Goal: Task Accomplishment & Management: Manage account settings

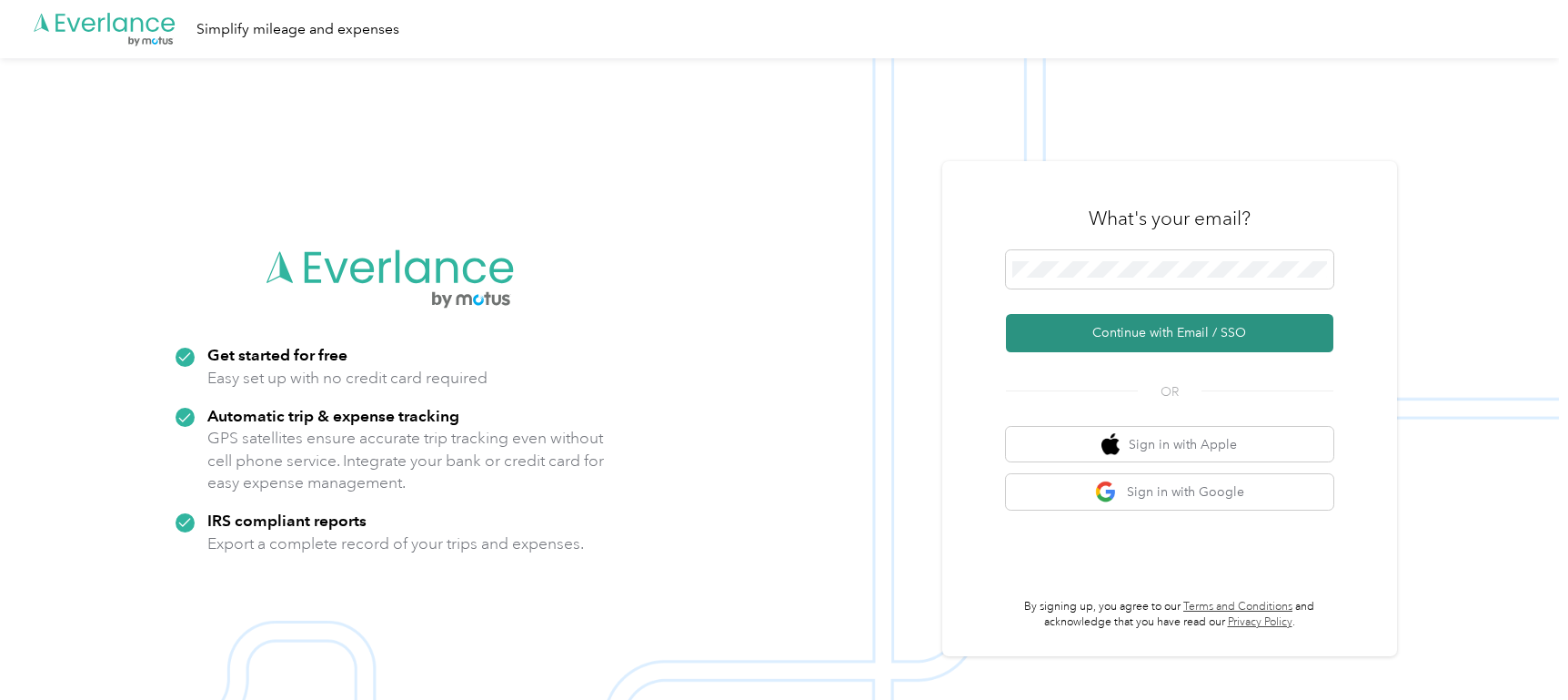
click at [1159, 344] on button "Continue with Email / SSO" at bounding box center [1170, 333] width 328 height 38
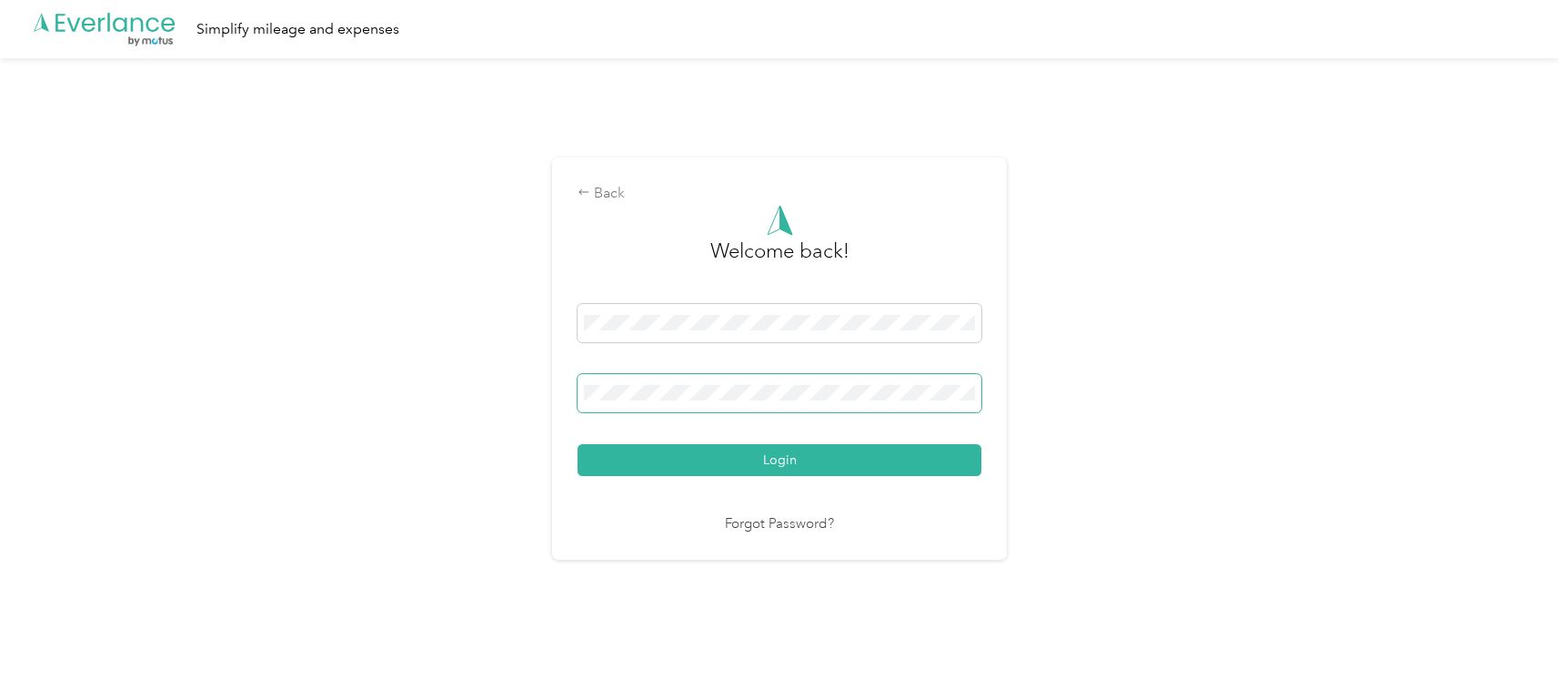
click at [577, 444] on button "Login" at bounding box center [779, 460] width 403 height 32
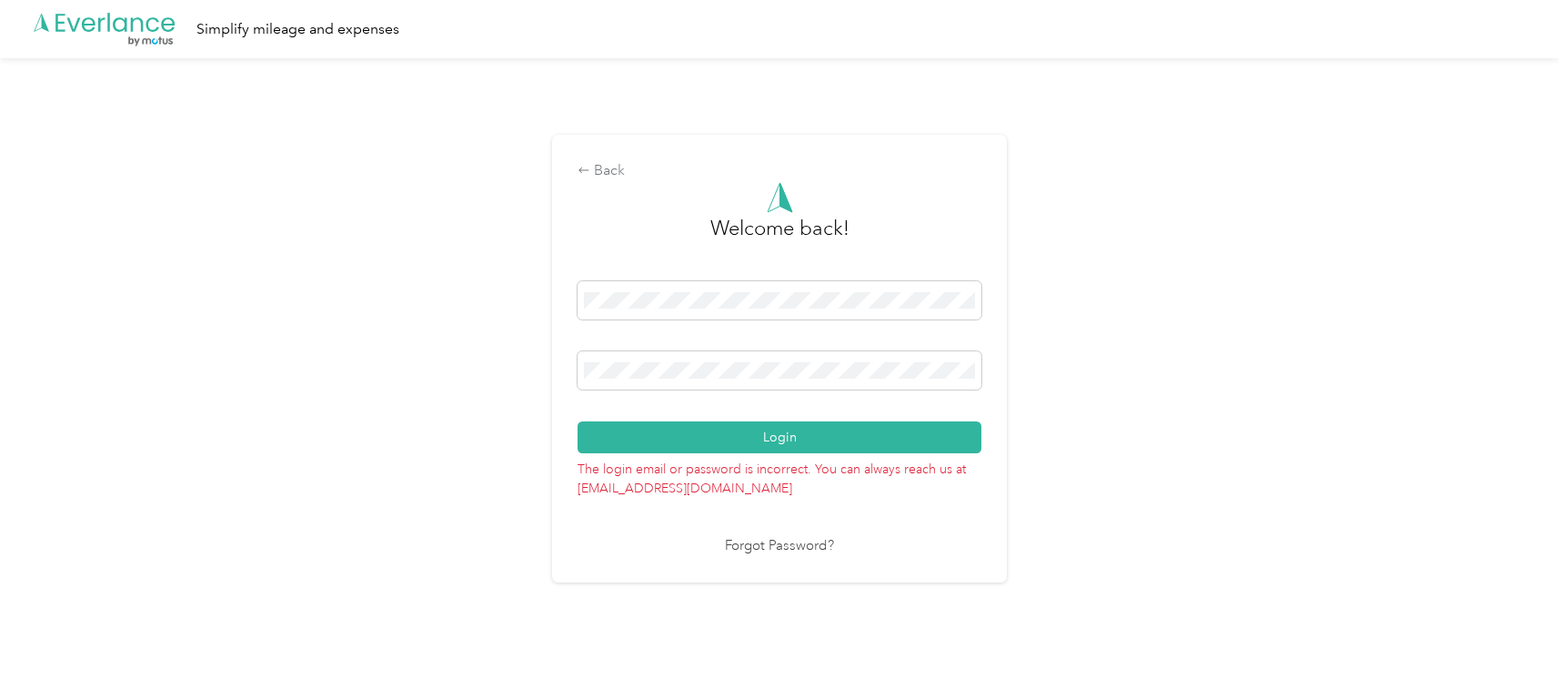
click at [577, 422] on button "Login" at bounding box center [779, 438] width 403 height 32
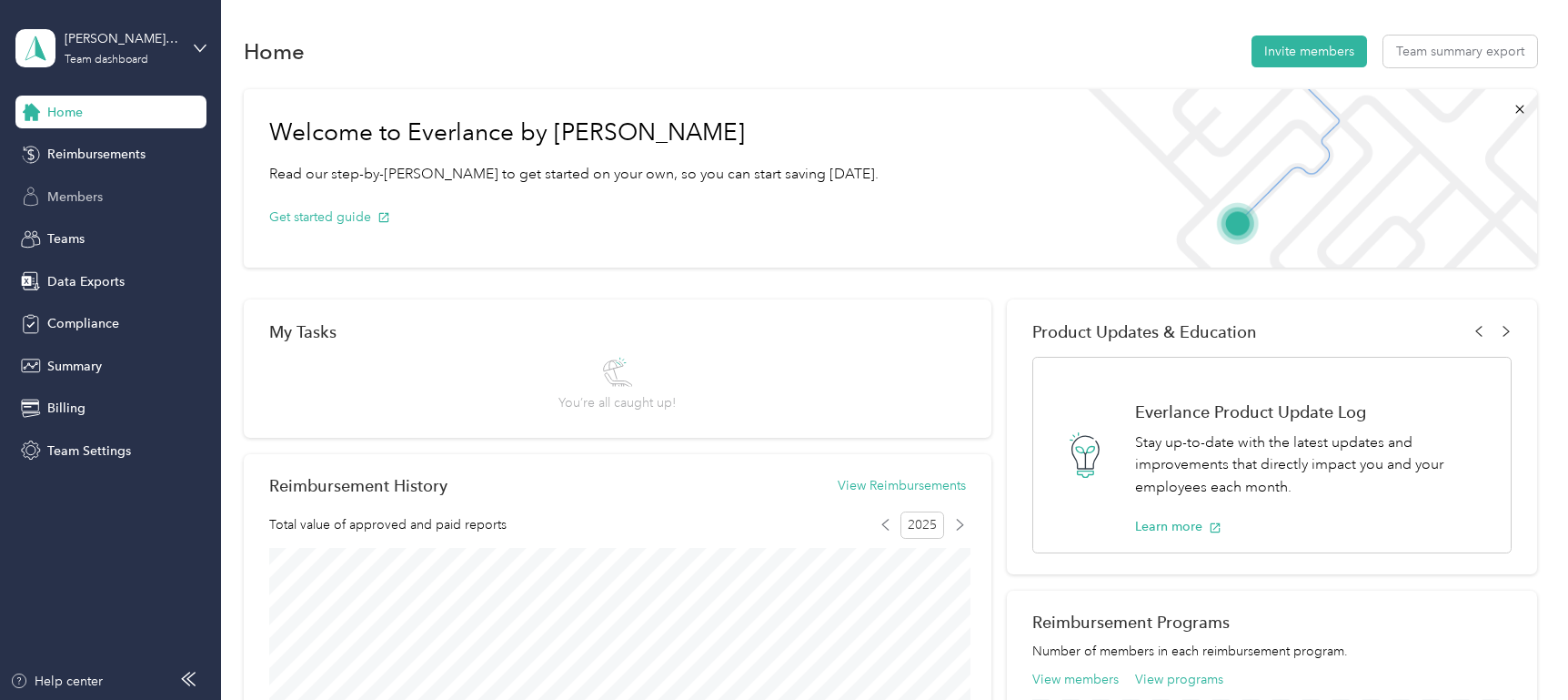
click at [85, 196] on span "Members" at bounding box center [76, 197] width 56 height 19
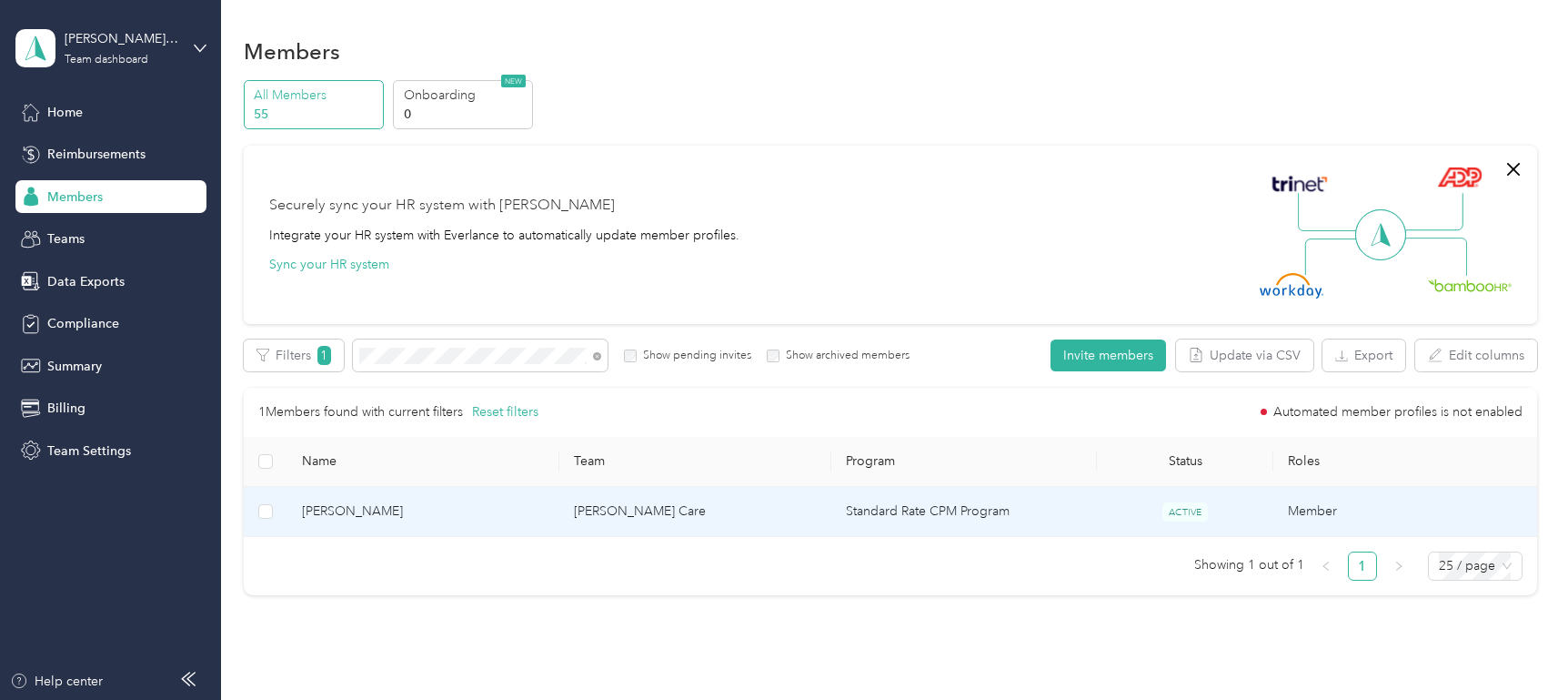
click at [700, 515] on td "[PERSON_NAME] Care" at bounding box center [696, 512] width 272 height 50
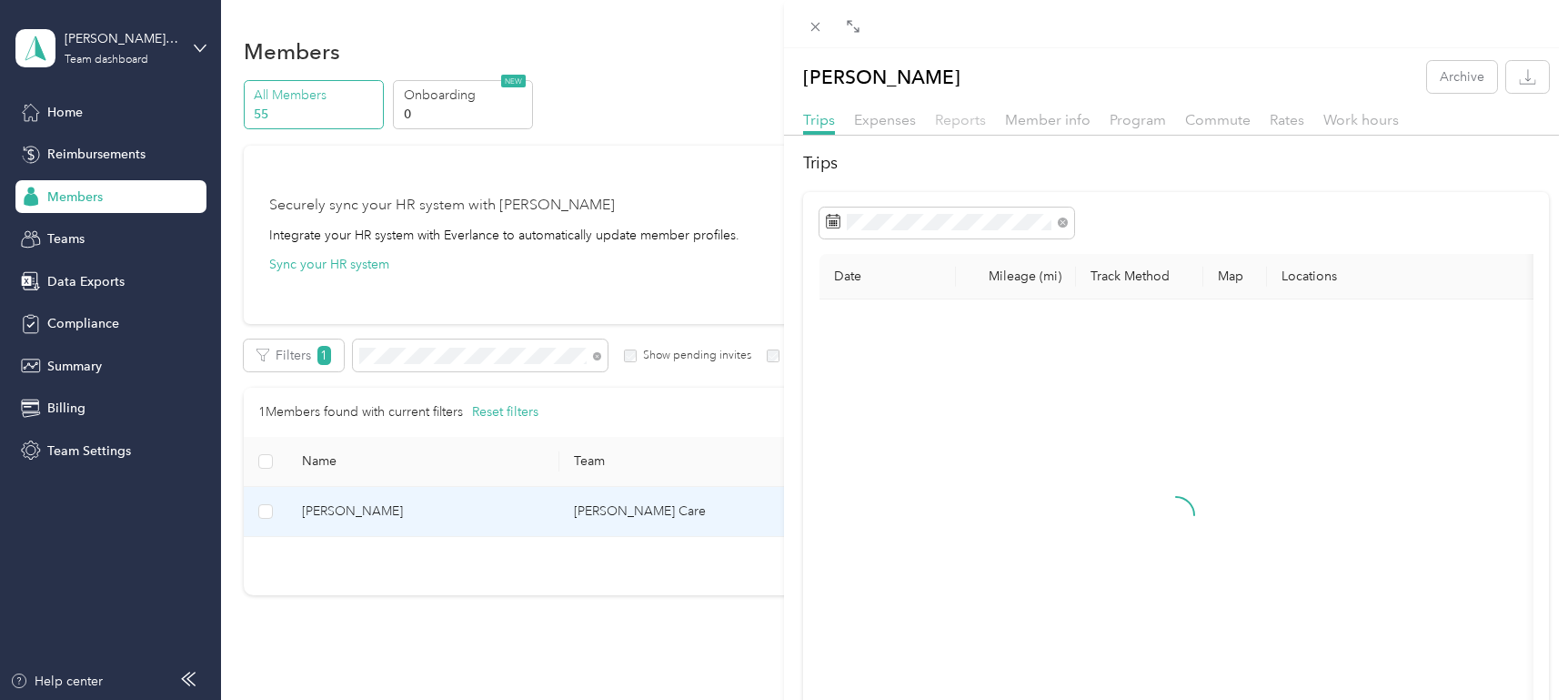
click at [968, 116] on span "Reports" at bounding box center [960, 119] width 51 height 17
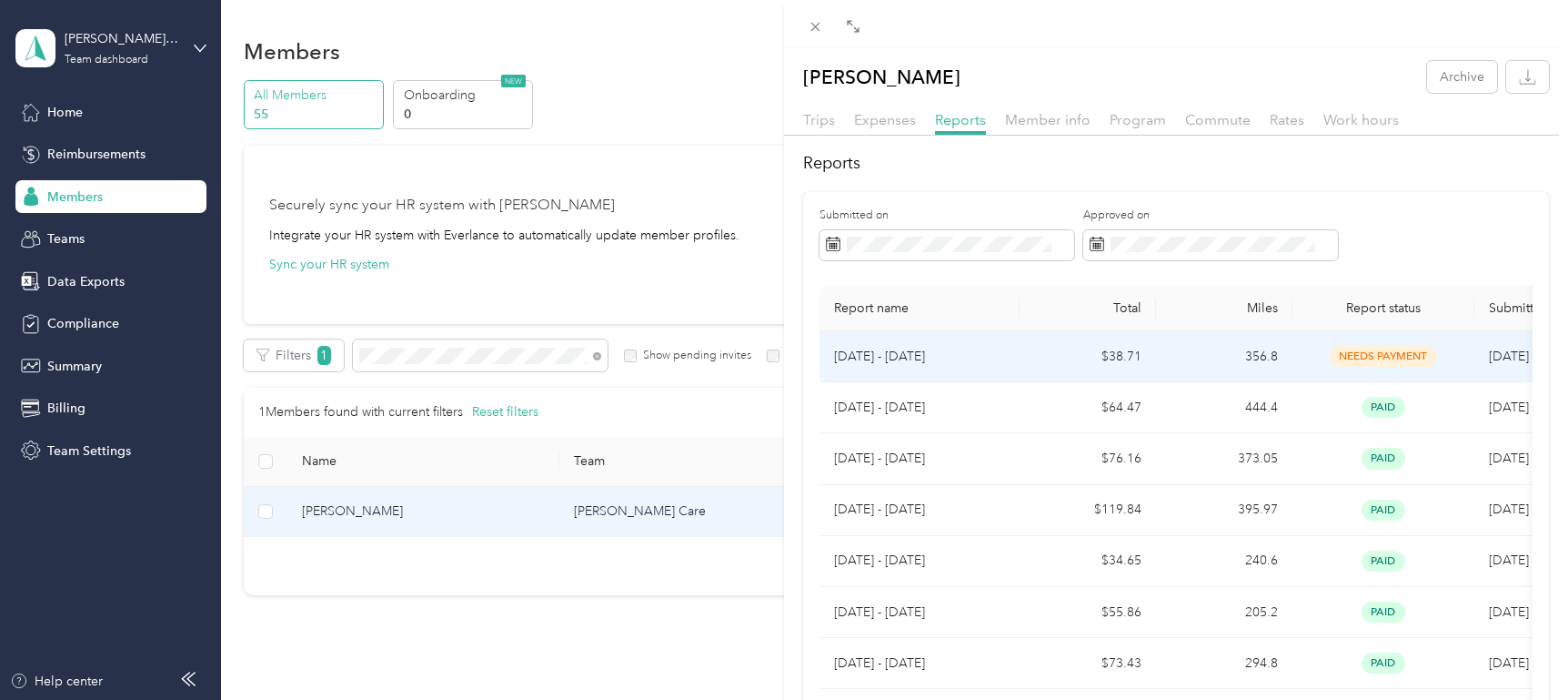
click at [1026, 370] on td "$38.71" at bounding box center [1087, 356] width 136 height 51
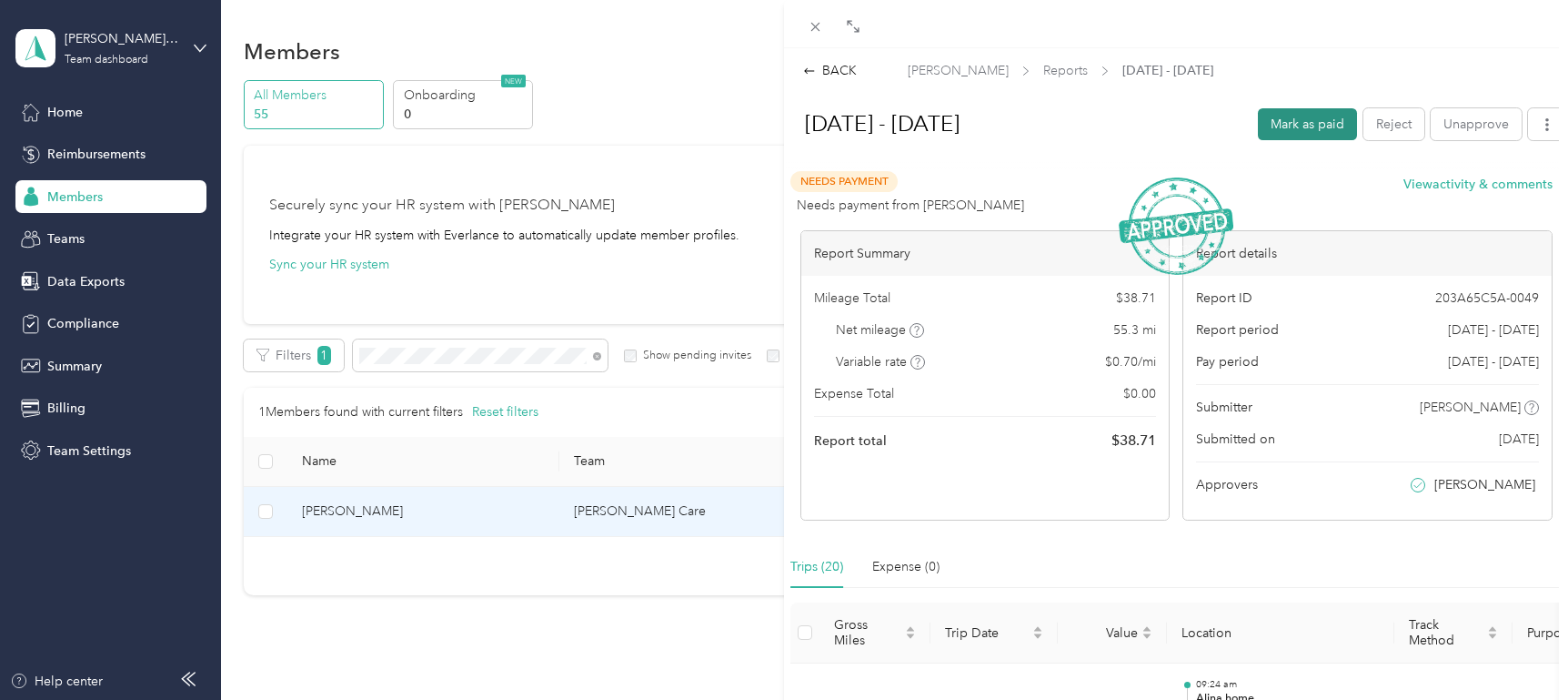
click at [1316, 126] on button "Mark as paid" at bounding box center [1308, 124] width 99 height 32
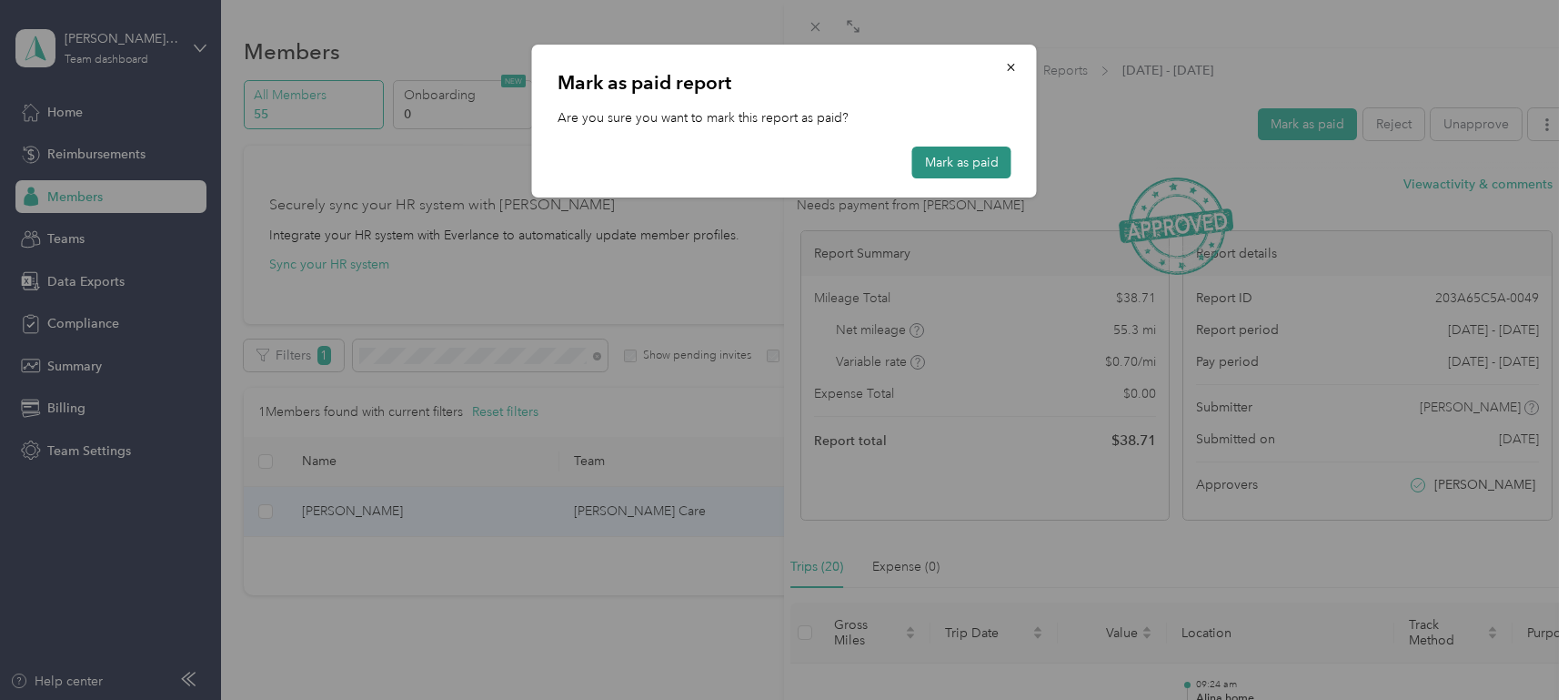
click at [963, 168] on button "Mark as paid" at bounding box center [962, 162] width 99 height 32
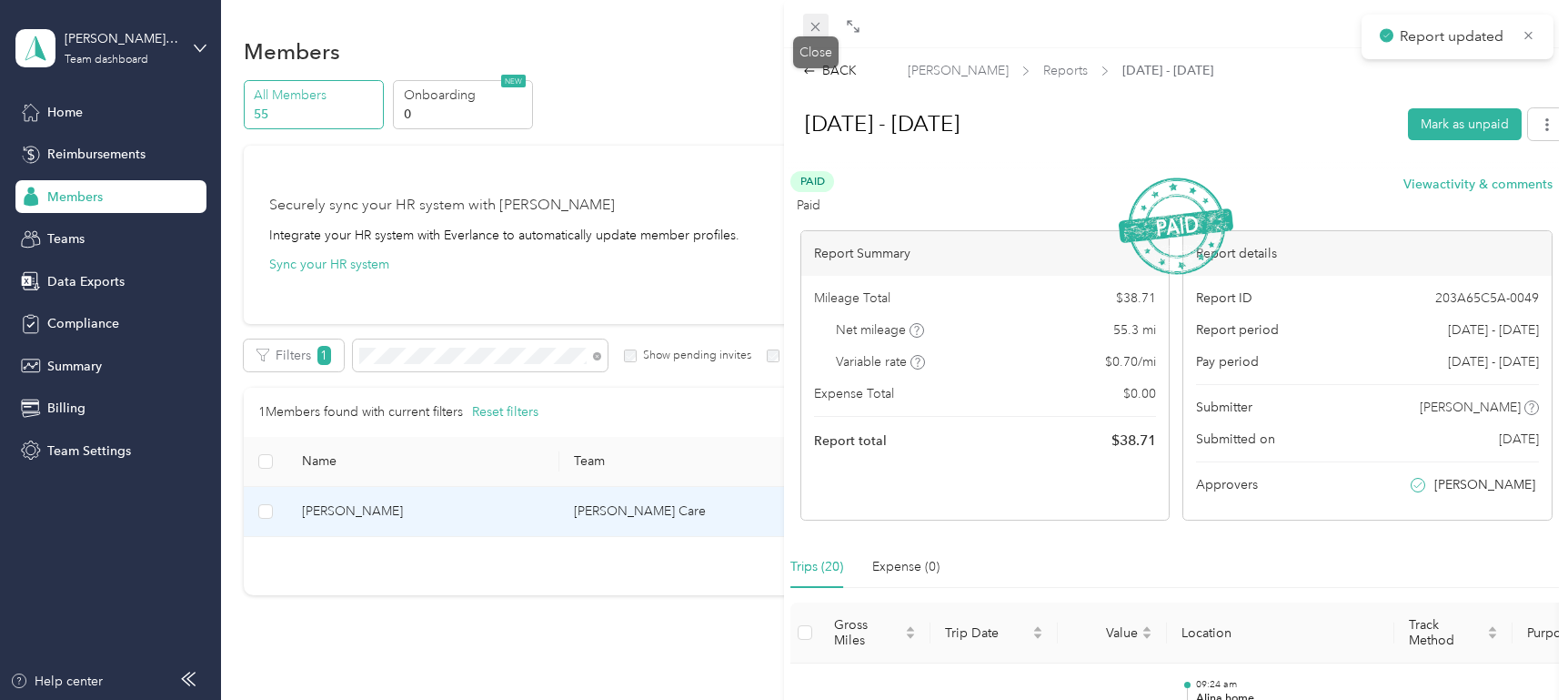
click at [816, 23] on icon at bounding box center [816, 27] width 16 height 16
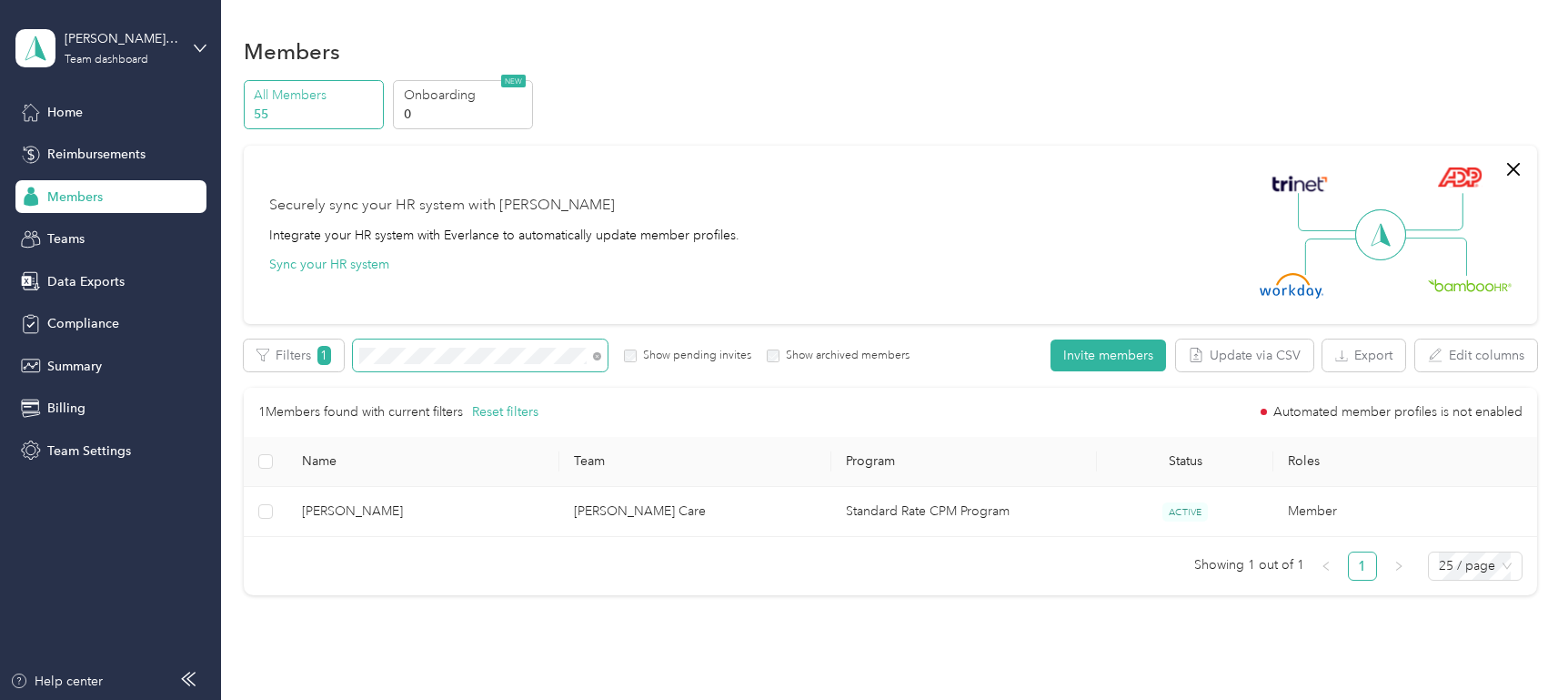
drag, startPoint x: 598, startPoint y: 358, endPoint x: 435, endPoint y: 368, distance: 163.3
click at [598, 358] on icon at bounding box center [597, 356] width 8 height 8
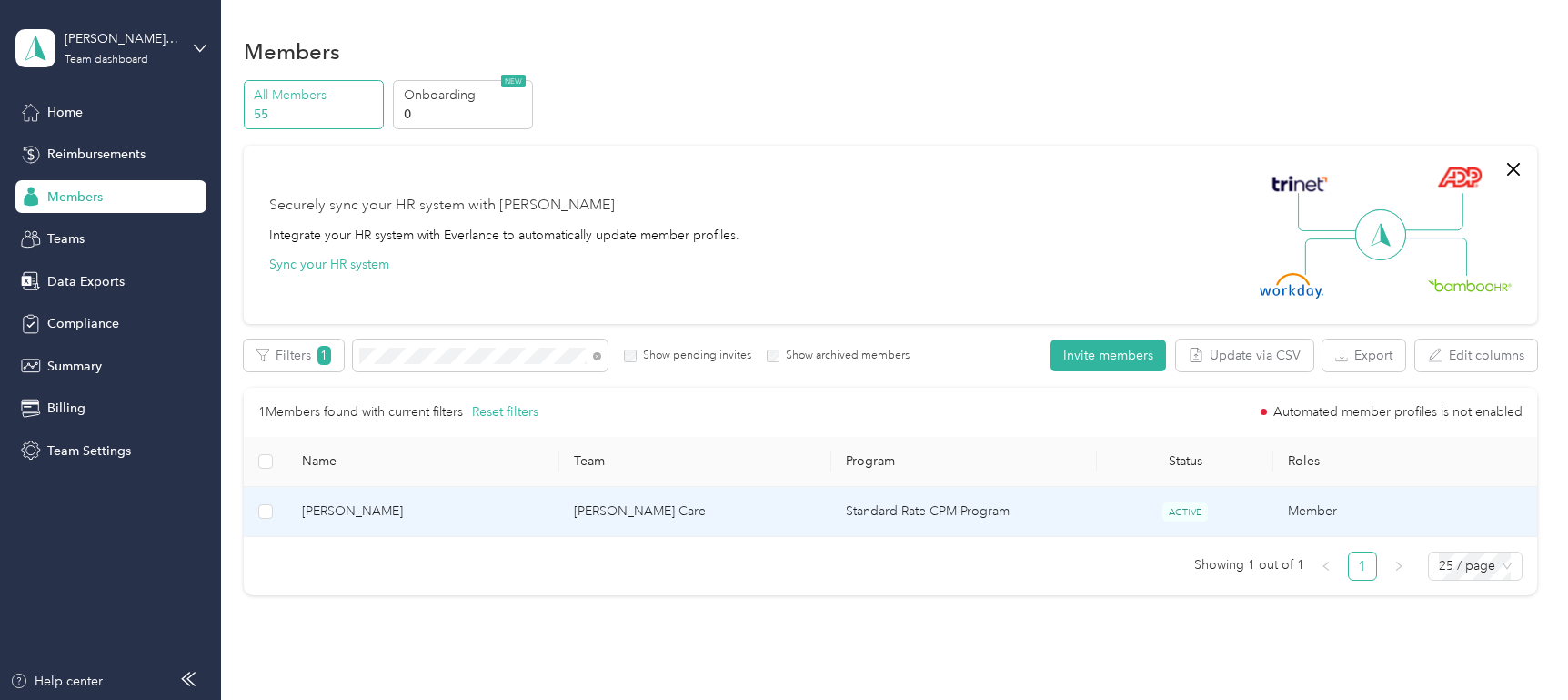
click at [510, 523] on td "[PERSON_NAME]" at bounding box center [423, 512] width 272 height 50
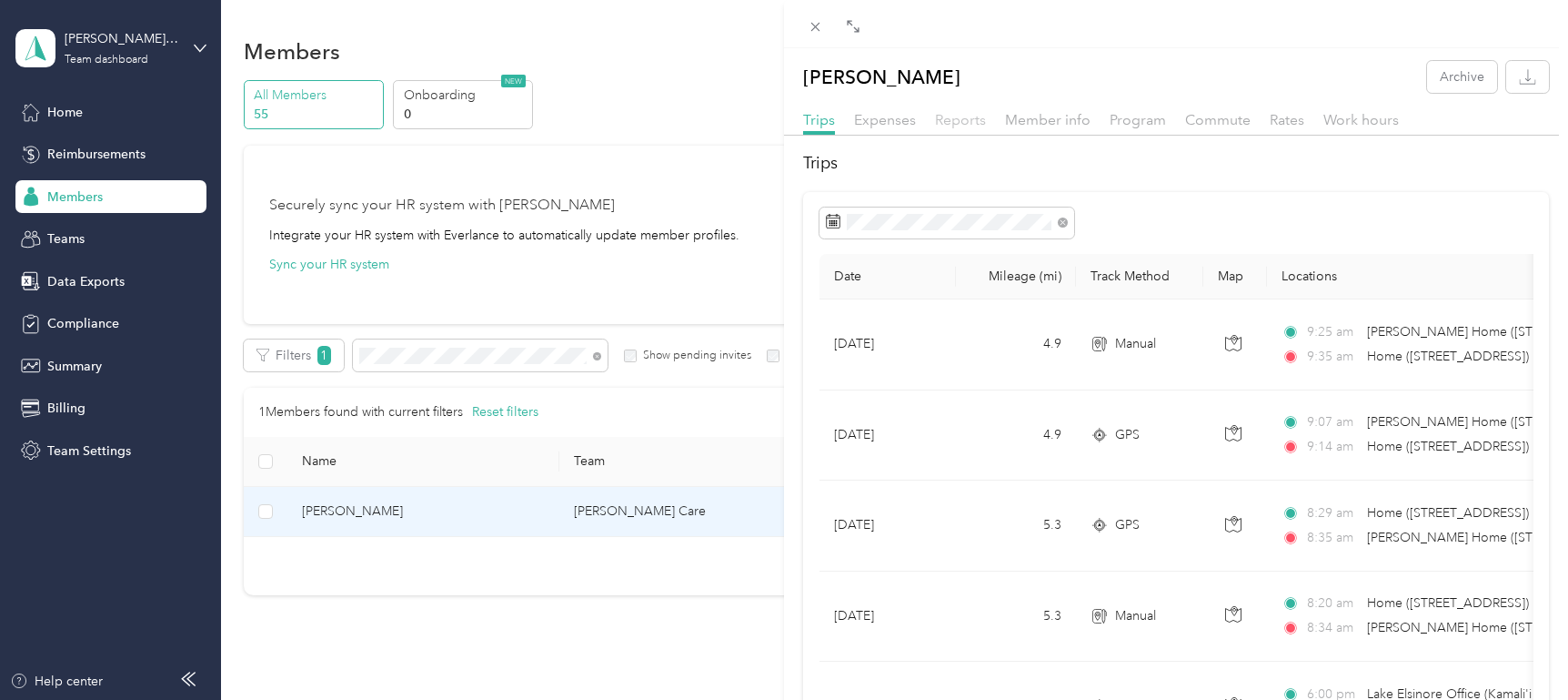
click at [962, 122] on span "Reports" at bounding box center [960, 119] width 51 height 17
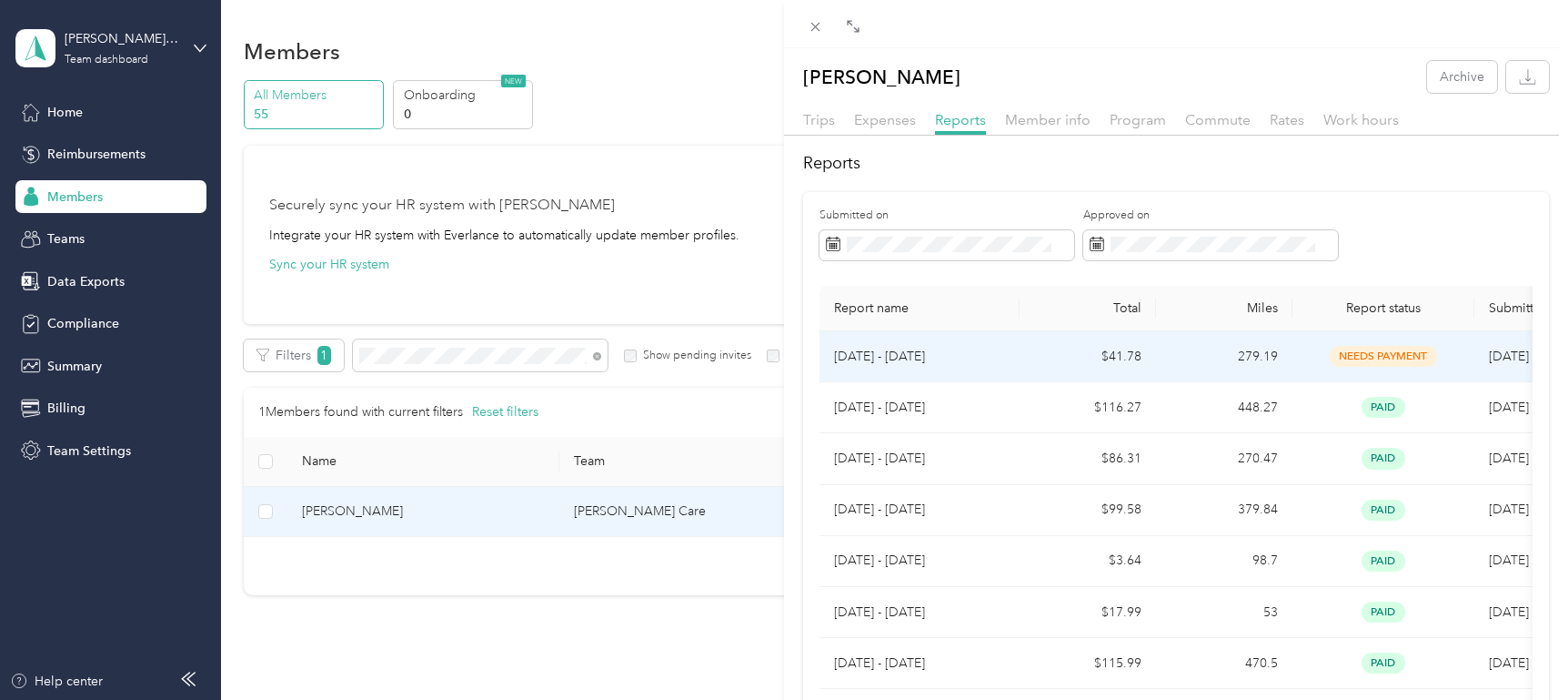
click at [1052, 359] on td "$41.78" at bounding box center [1087, 356] width 136 height 51
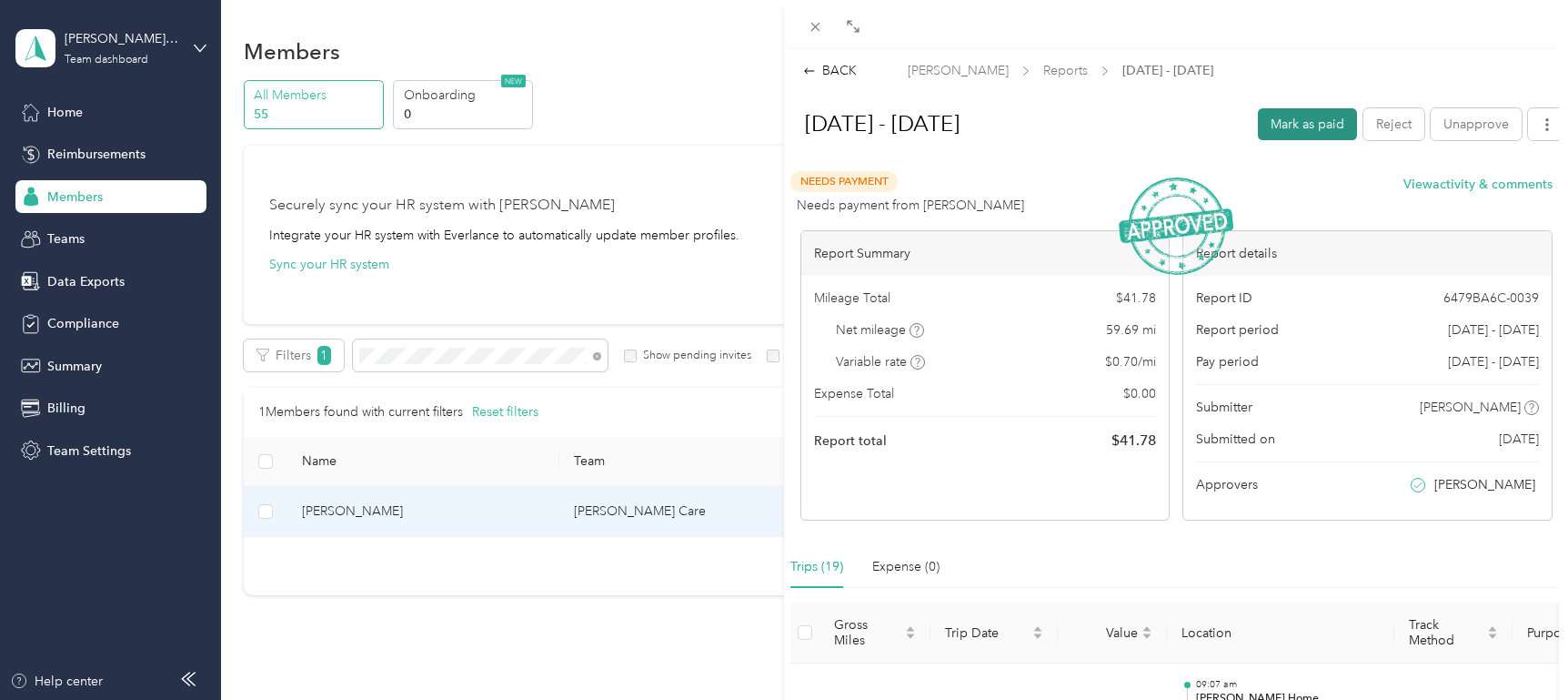
click at [1319, 130] on button "Mark as paid" at bounding box center [1308, 124] width 99 height 32
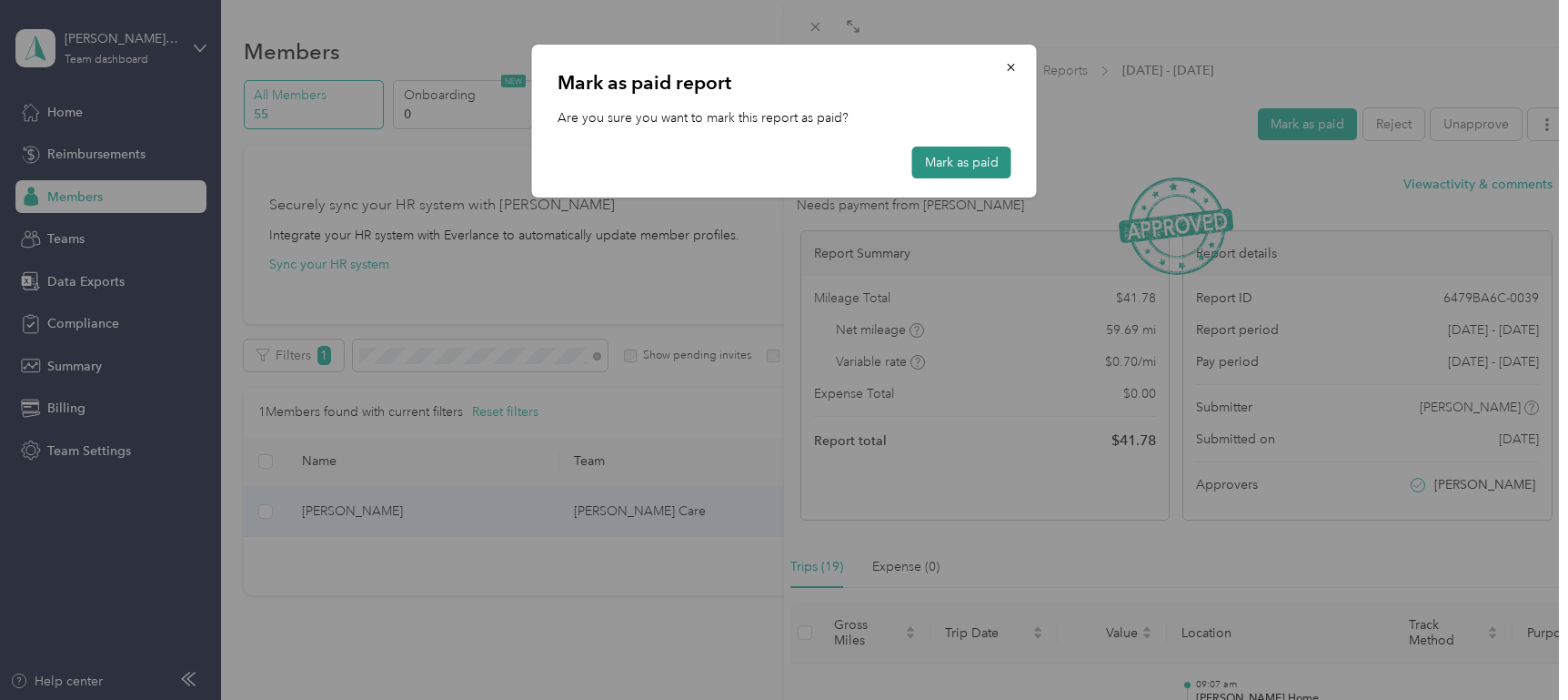
click at [949, 166] on button "Mark as paid" at bounding box center [962, 162] width 99 height 32
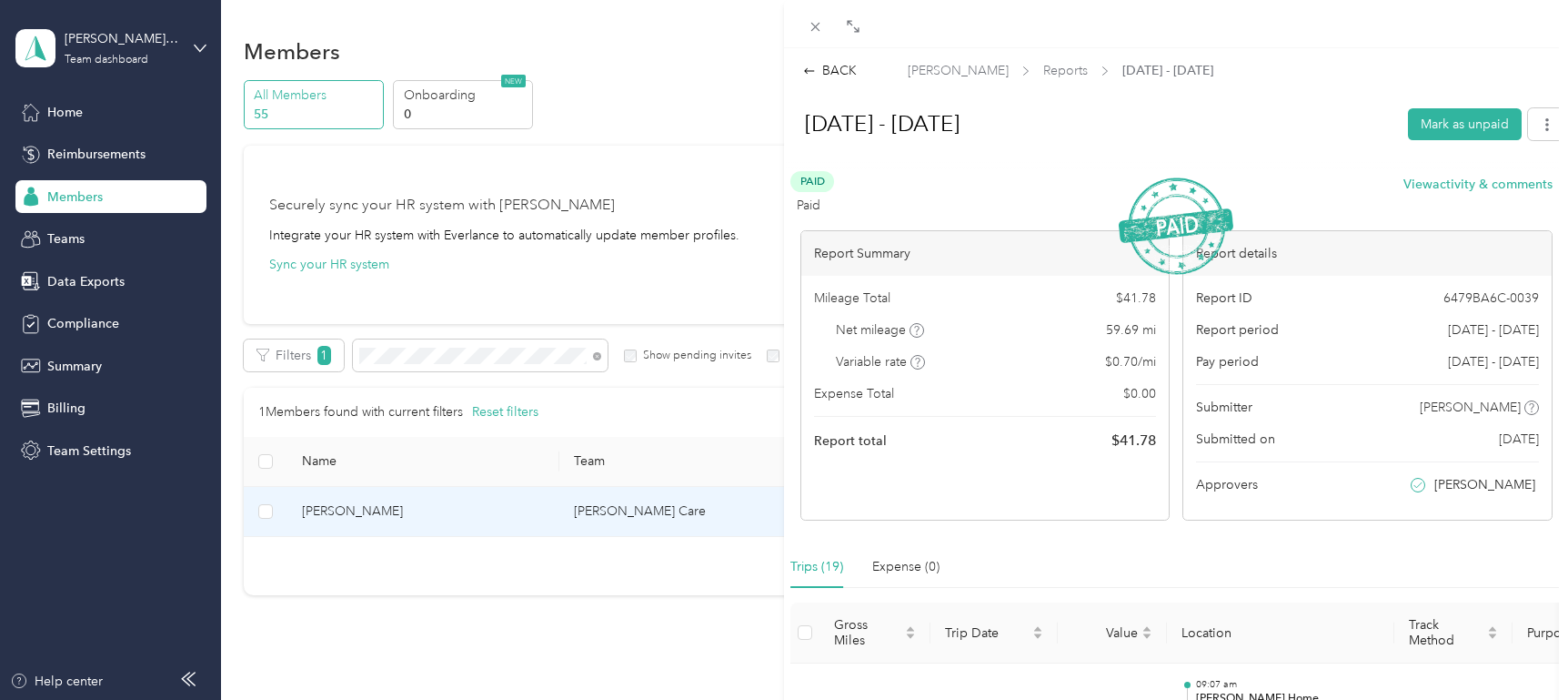
click at [811, 28] on icon at bounding box center [816, 27] width 16 height 16
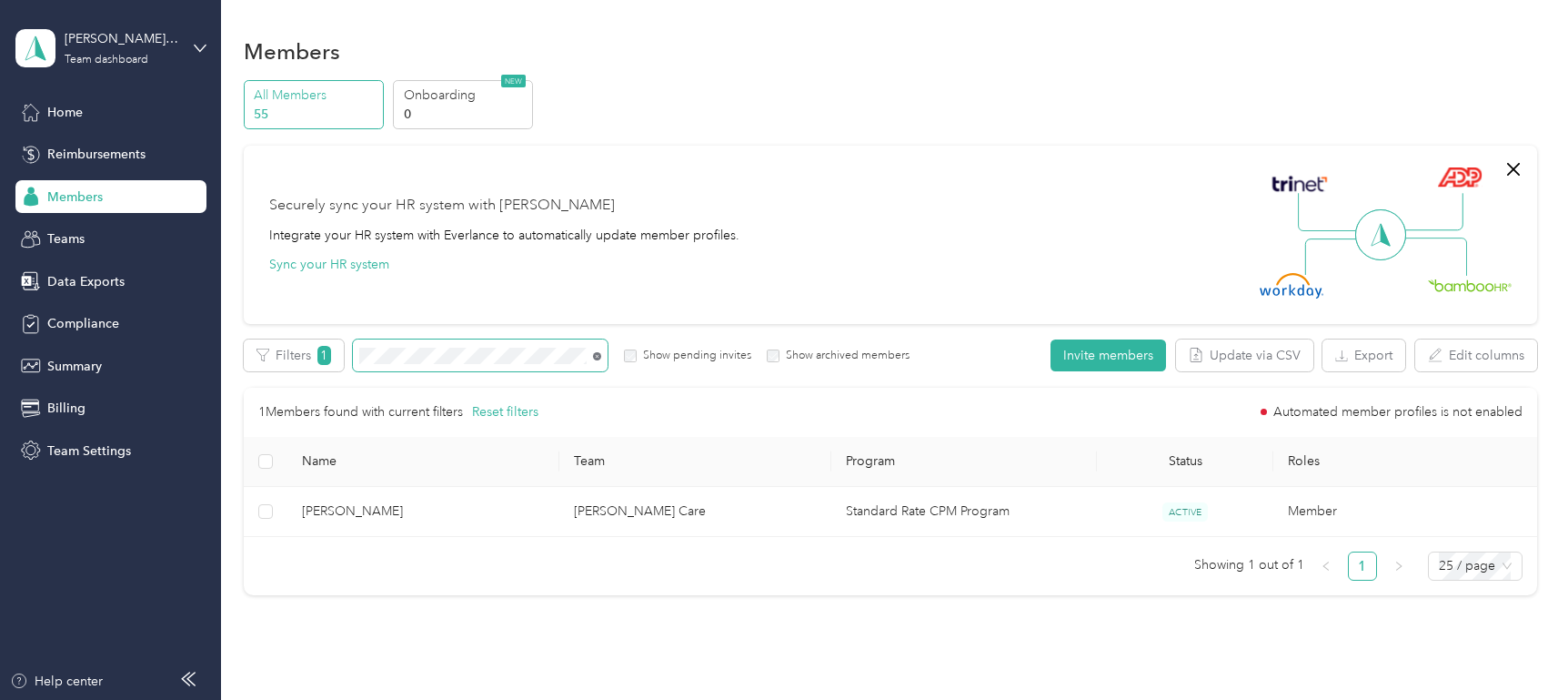
click at [596, 357] on icon at bounding box center [597, 356] width 8 height 8
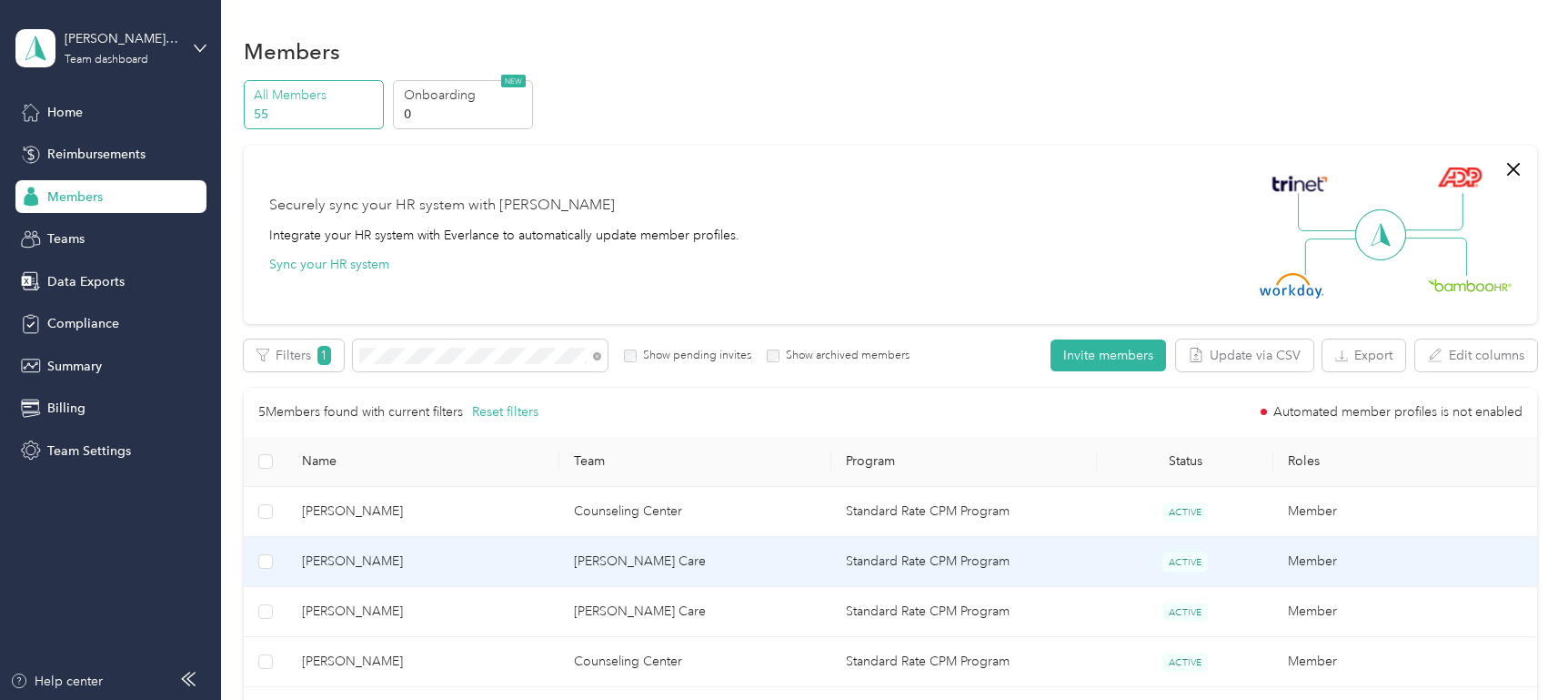
click at [493, 572] on td "[PERSON_NAME]" at bounding box center [423, 562] width 272 height 50
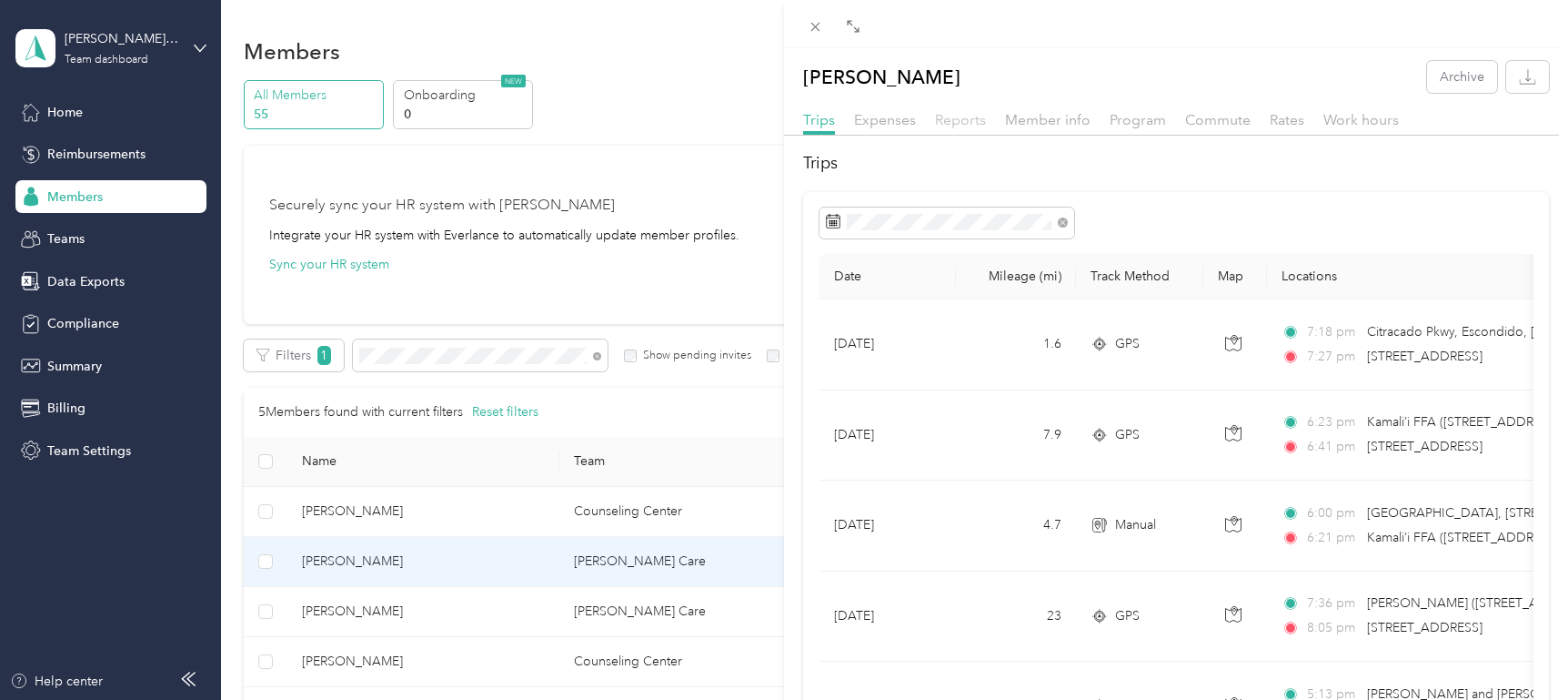
click at [952, 123] on span "Reports" at bounding box center [960, 119] width 51 height 17
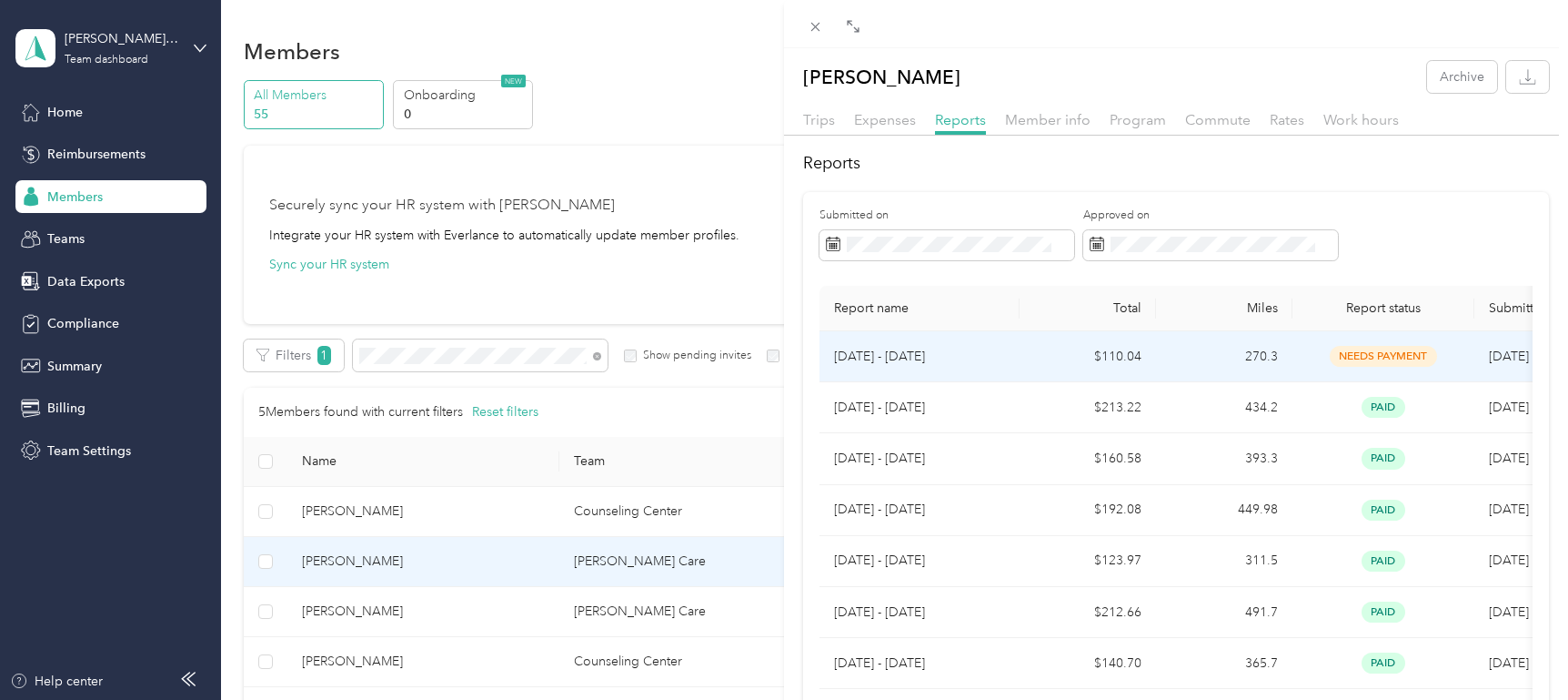
click at [995, 366] on p "[DATE] - [DATE]" at bounding box center [919, 357] width 171 height 20
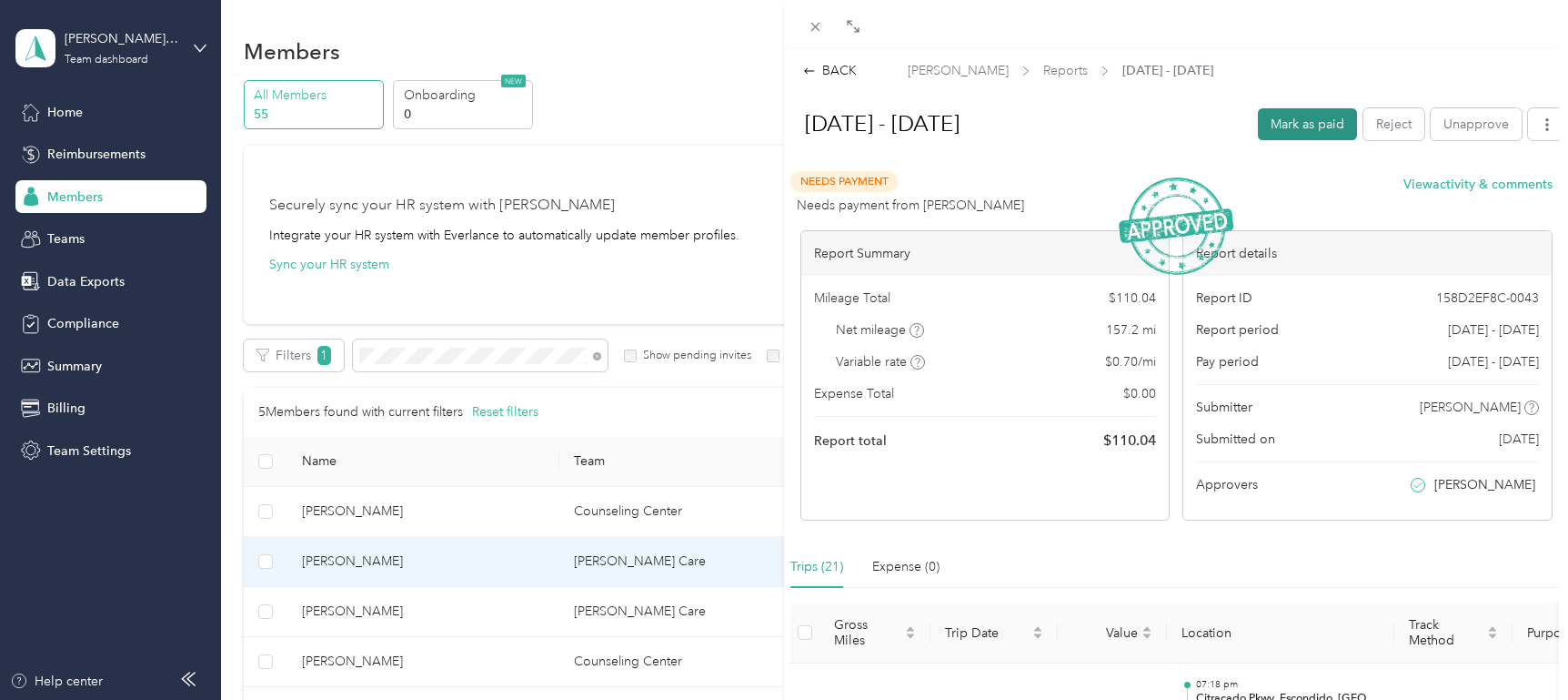
click at [1295, 119] on button "Mark as paid" at bounding box center [1308, 124] width 99 height 32
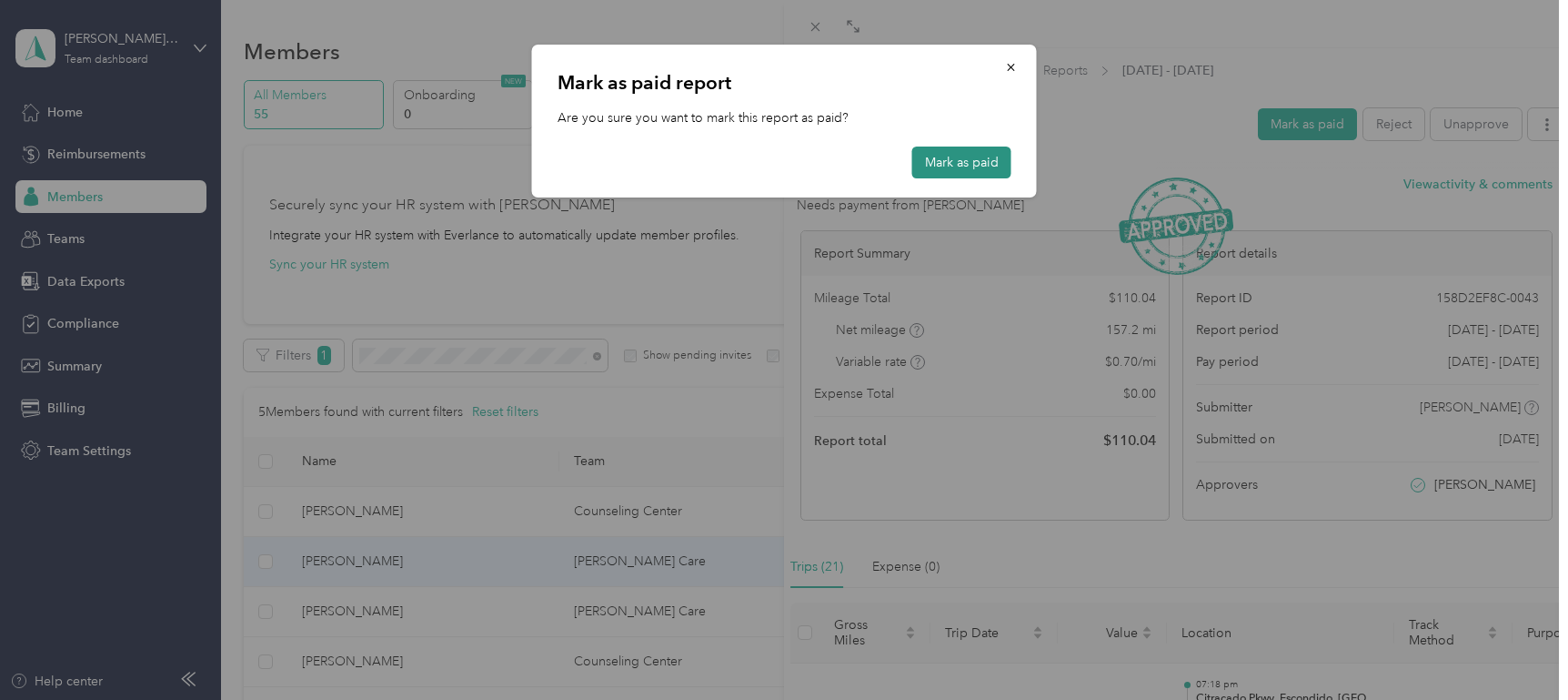
click at [969, 161] on button "Mark as paid" at bounding box center [962, 162] width 99 height 32
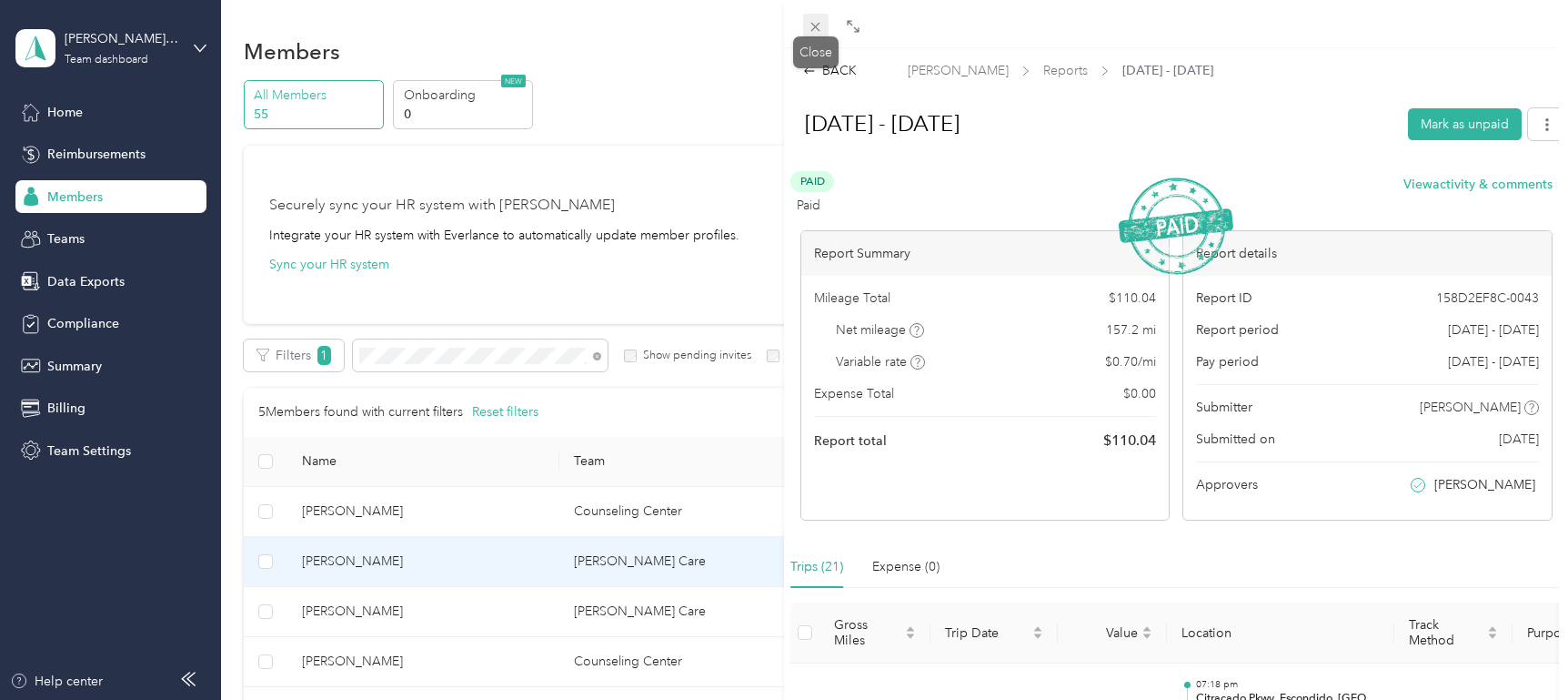
click at [817, 28] on icon at bounding box center [815, 27] width 9 height 9
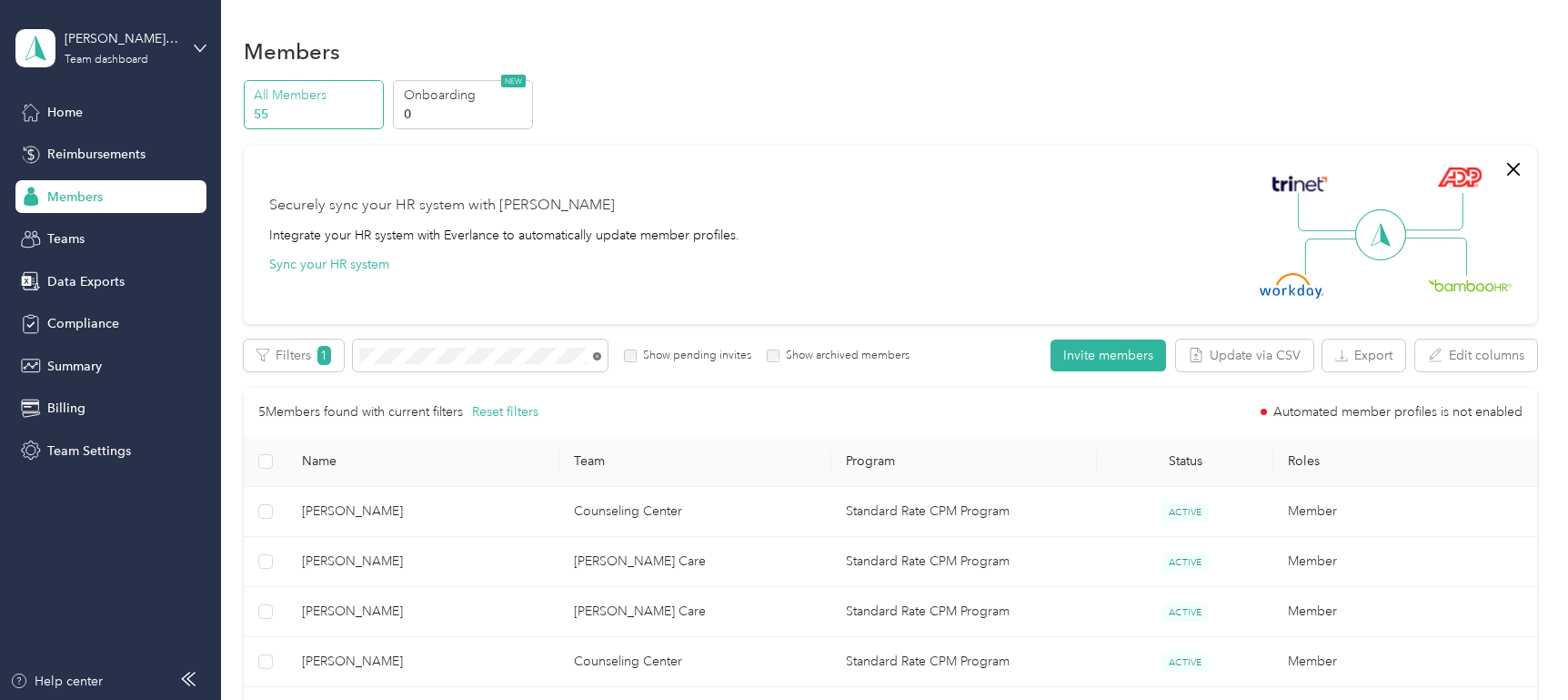
click at [596, 356] on icon at bounding box center [598, 357] width 4 height 4
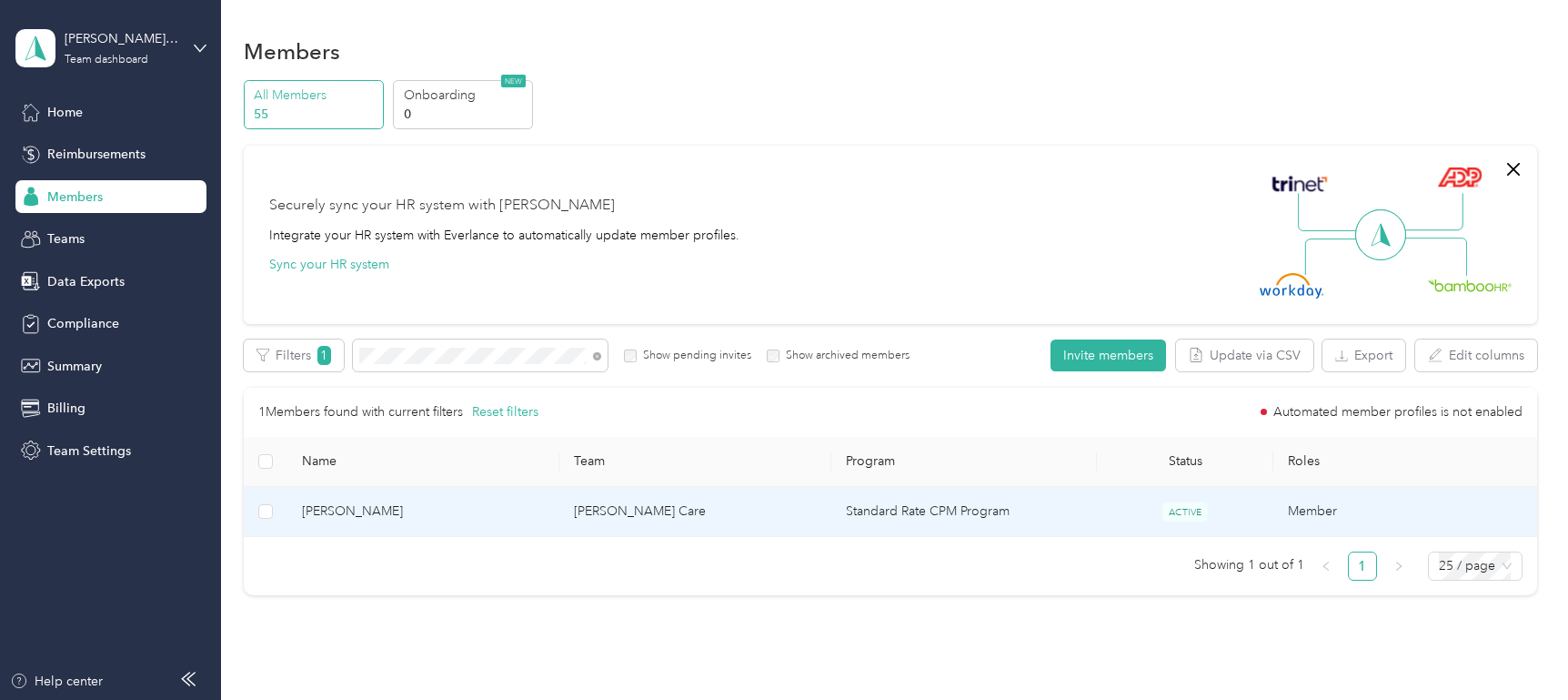
click at [489, 496] on td "[PERSON_NAME]" at bounding box center [423, 512] width 272 height 50
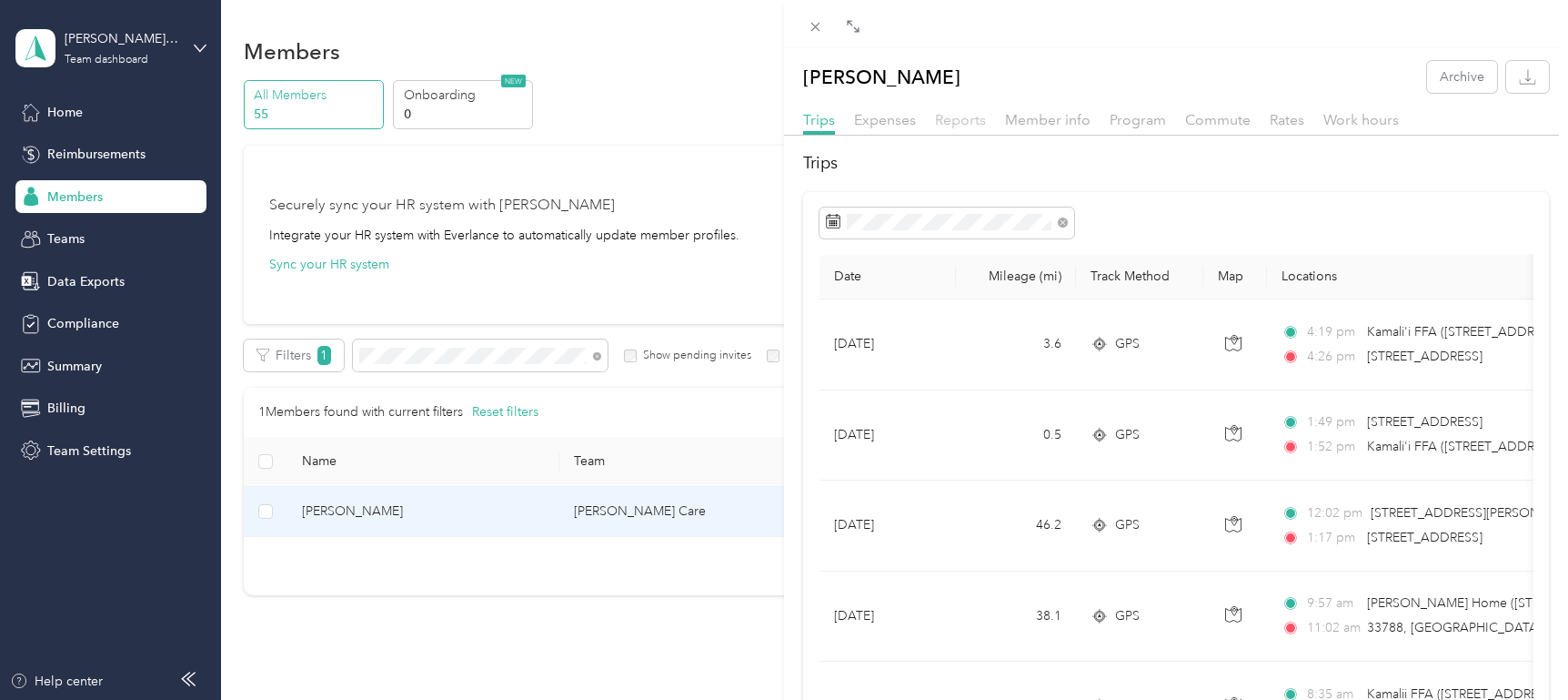
click at [955, 124] on span "Reports" at bounding box center [960, 119] width 51 height 17
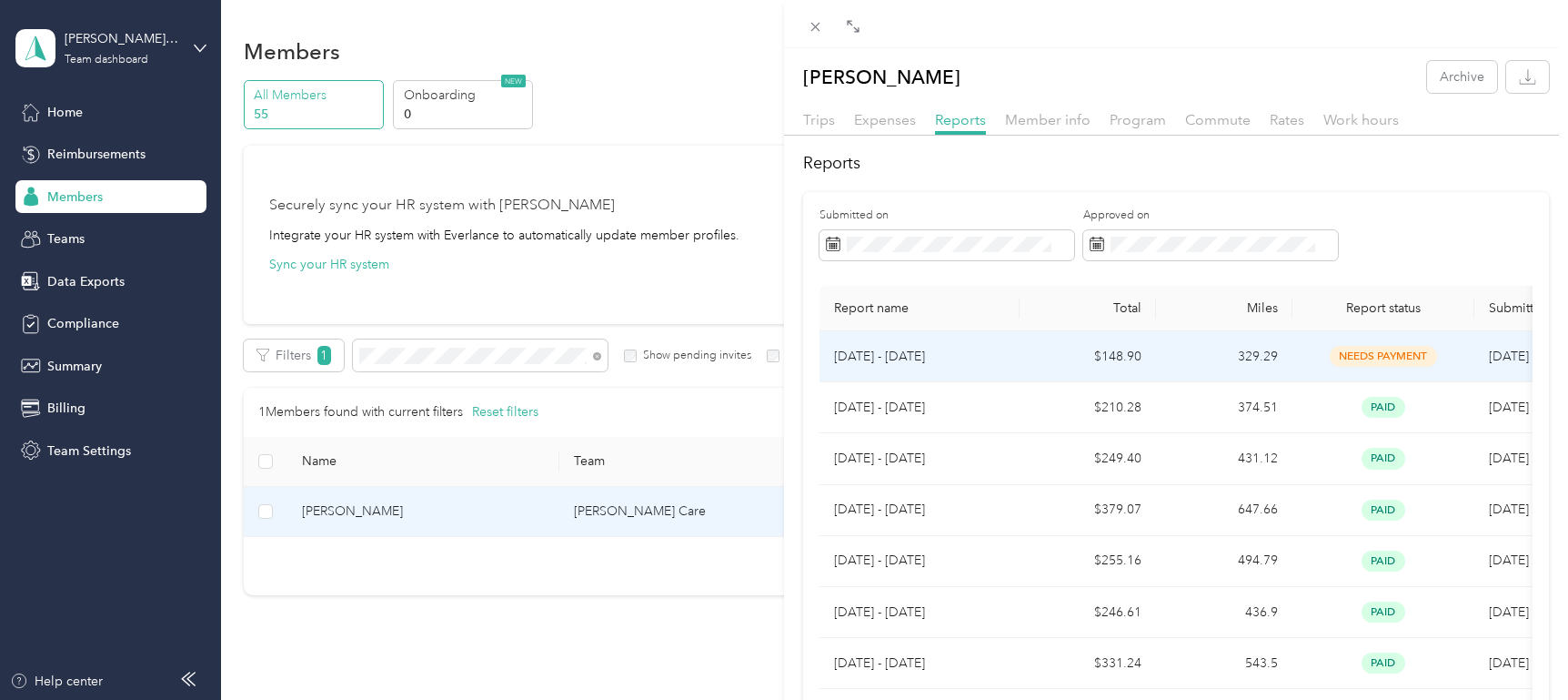
click at [1036, 361] on td "$148.90" at bounding box center [1087, 356] width 136 height 51
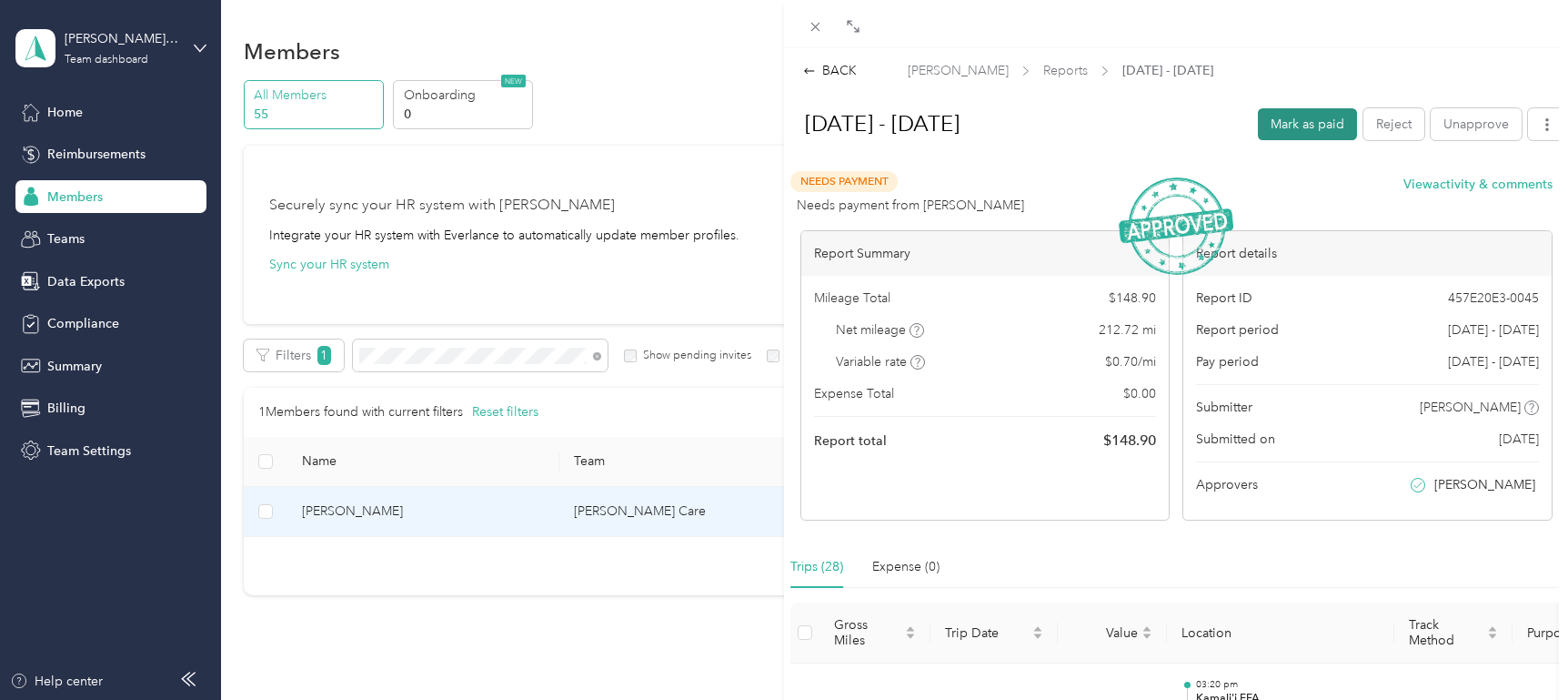
click at [1302, 123] on button "Mark as paid" at bounding box center [1308, 124] width 99 height 32
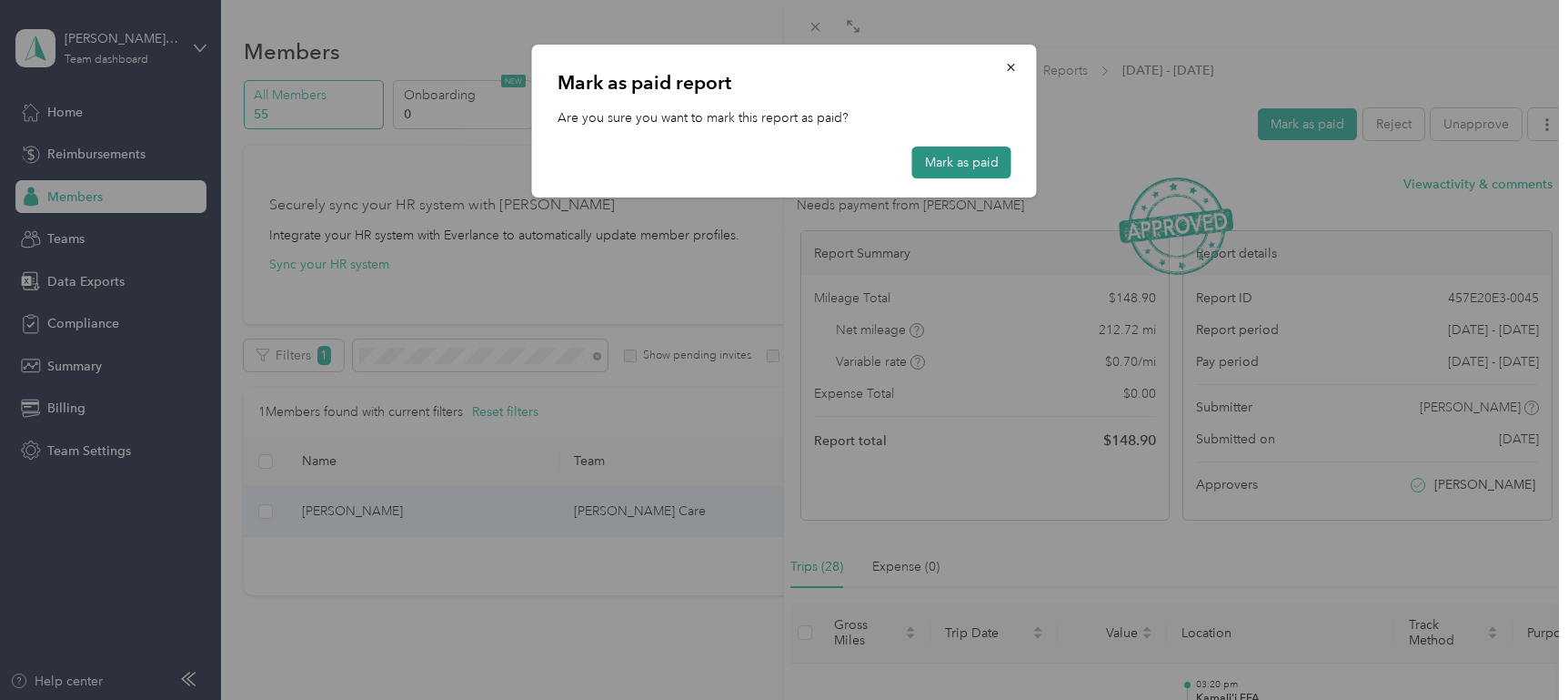
click at [962, 164] on button "Mark as paid" at bounding box center [962, 162] width 99 height 32
